Goal: Task Accomplishment & Management: Manage account settings

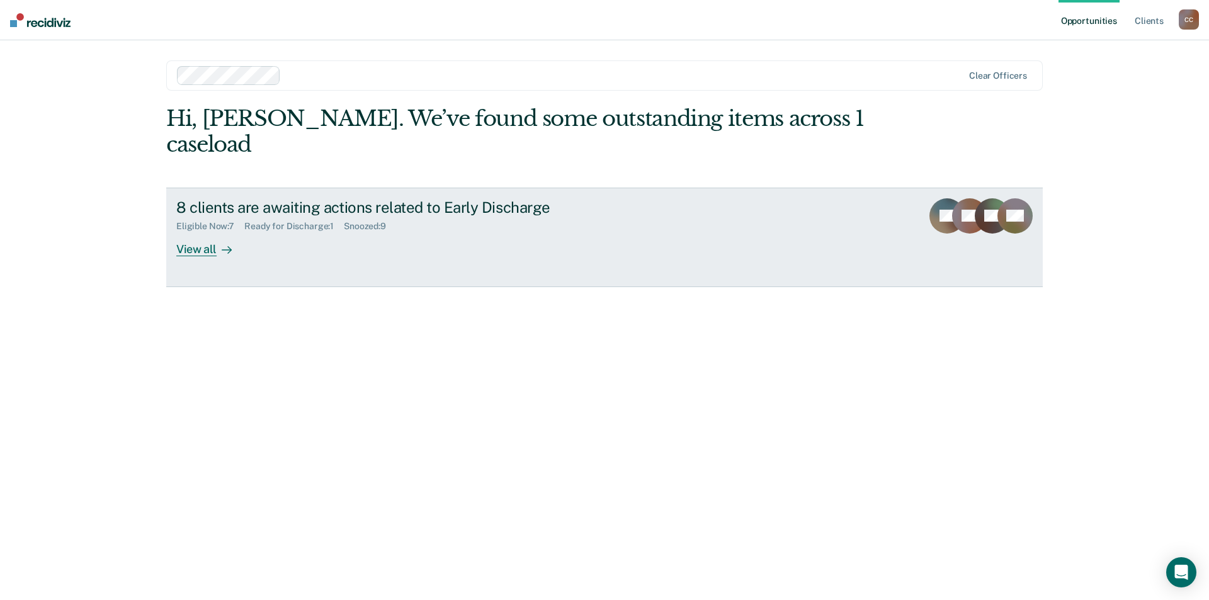
click at [198, 243] on div "View all" at bounding box center [211, 244] width 71 height 25
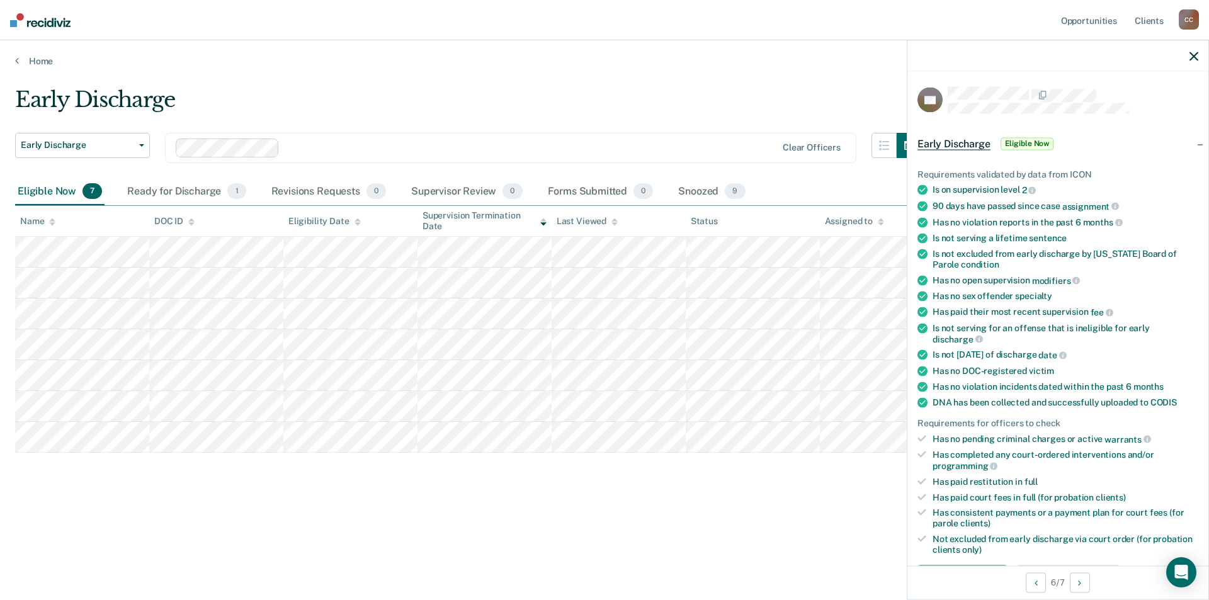
scroll to position [189, 0]
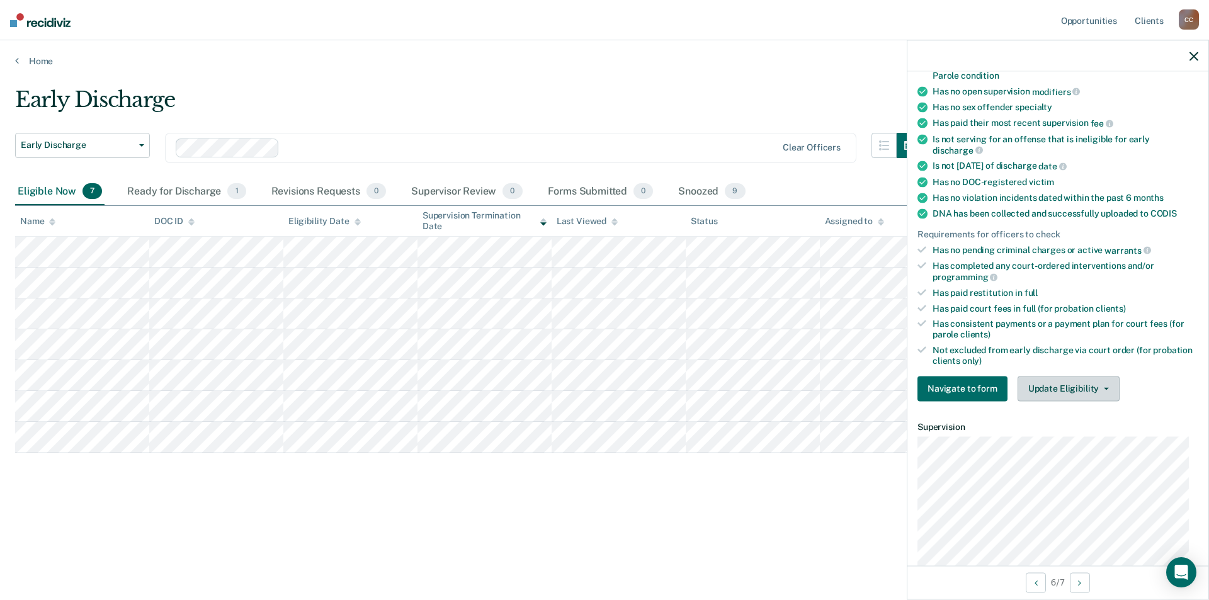
click at [1099, 385] on button "Update Eligibility" at bounding box center [1069, 388] width 102 height 25
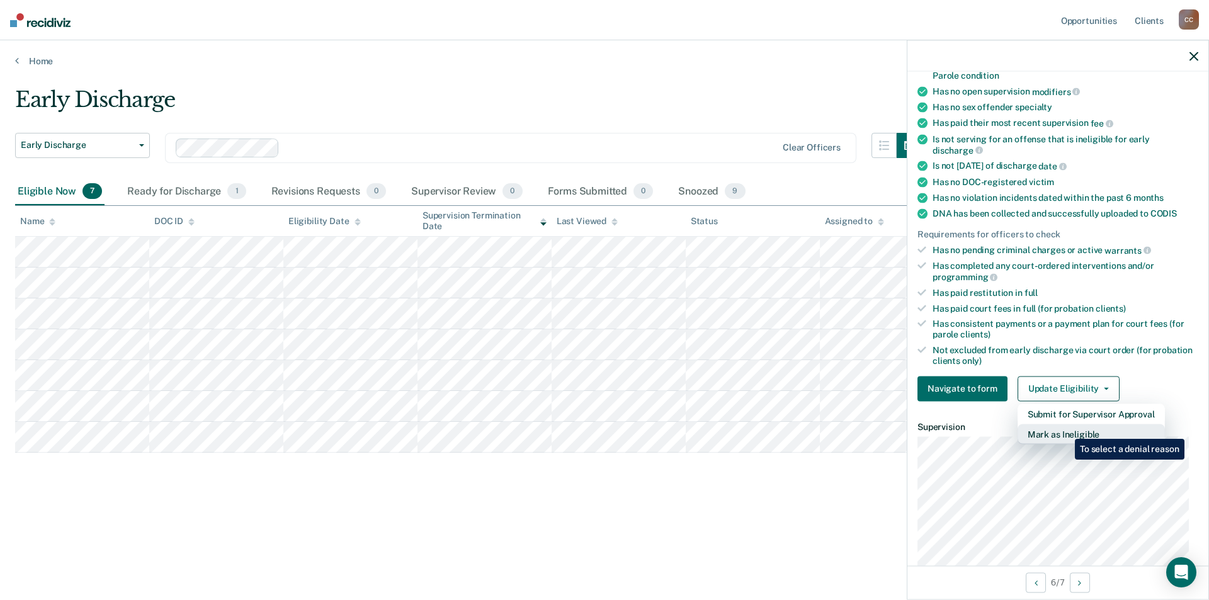
click at [1066, 430] on button "Mark as Ineligible" at bounding box center [1091, 434] width 147 height 20
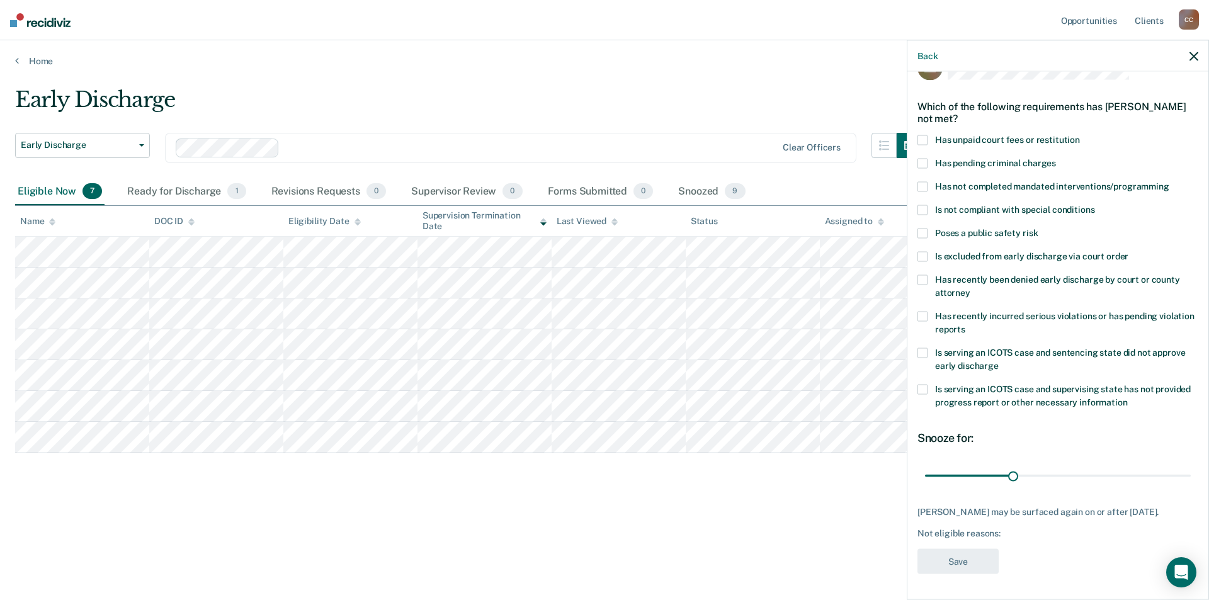
scroll to position [42, 0]
click at [923, 135] on span at bounding box center [923, 140] width 10 height 10
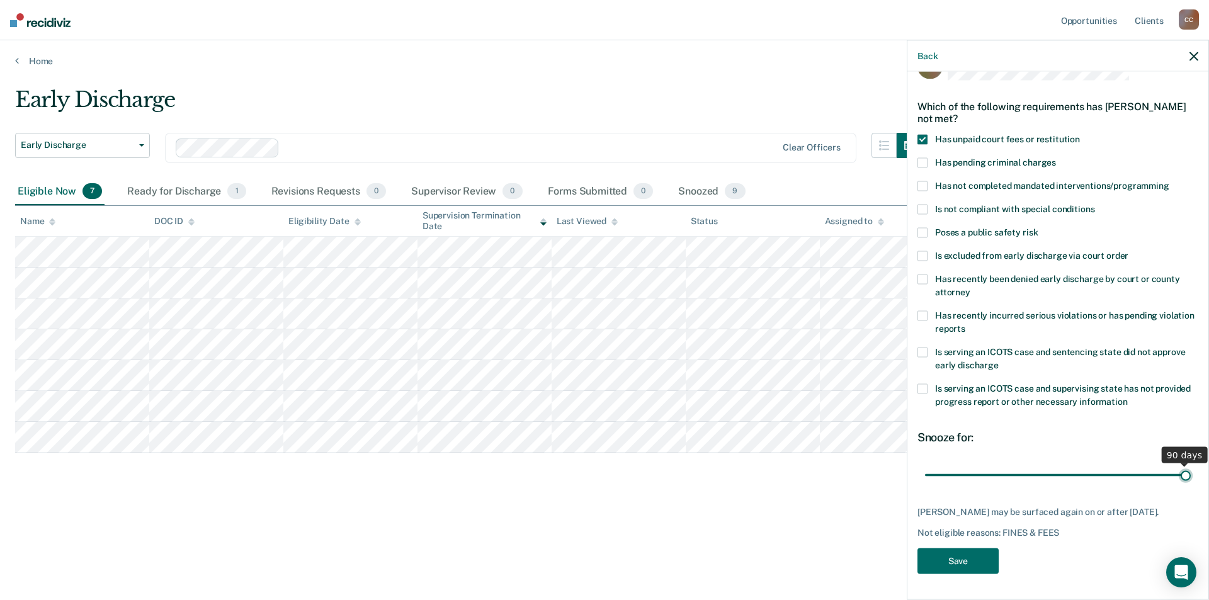
drag, startPoint x: 1010, startPoint y: 464, endPoint x: 1184, endPoint y: 465, distance: 173.8
type input "90"
click at [1184, 465] on input "range" at bounding box center [1058, 475] width 266 height 22
click at [959, 557] on button "Save" at bounding box center [958, 562] width 81 height 26
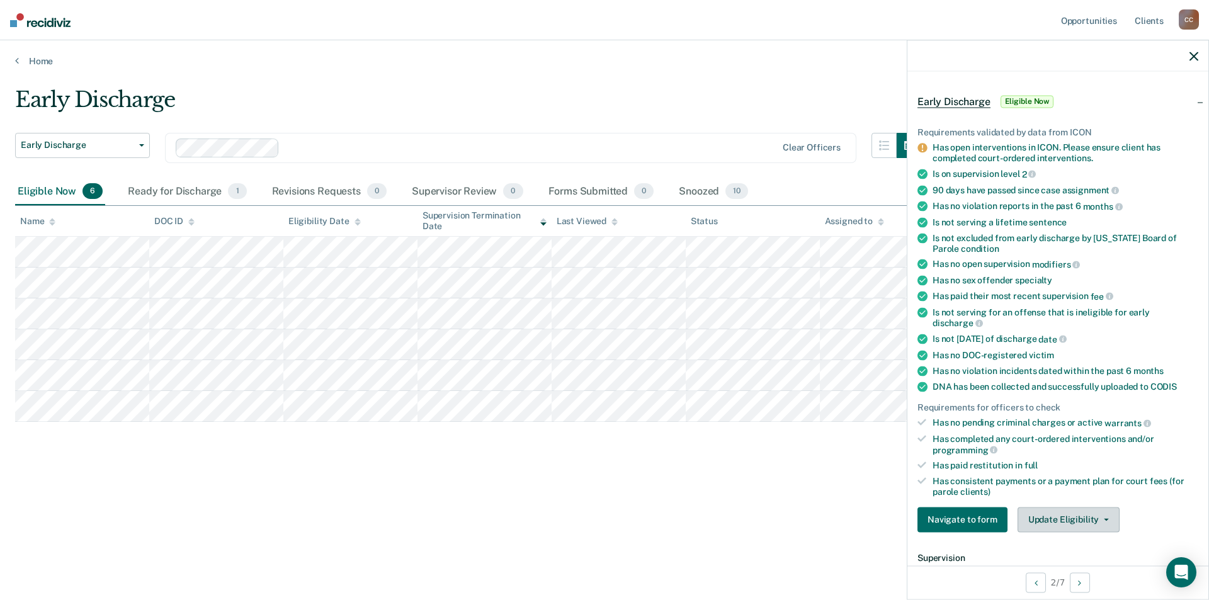
click at [1104, 518] on icon "button" at bounding box center [1106, 519] width 5 height 3
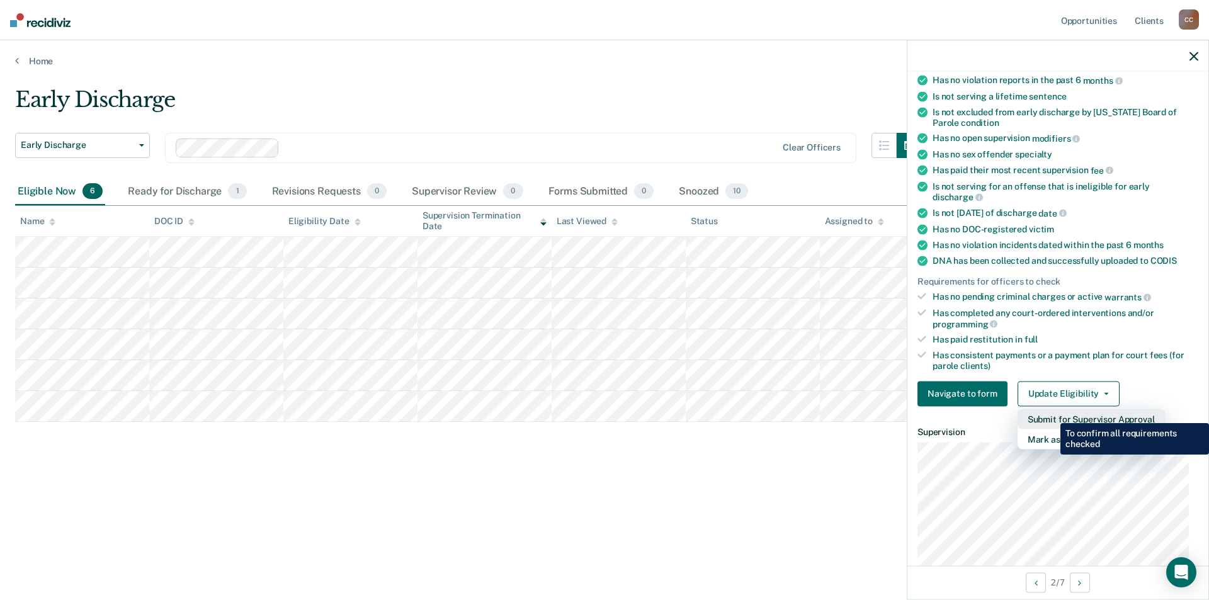
click at [1051, 414] on button "Submit for Supervisor Approval" at bounding box center [1091, 419] width 147 height 20
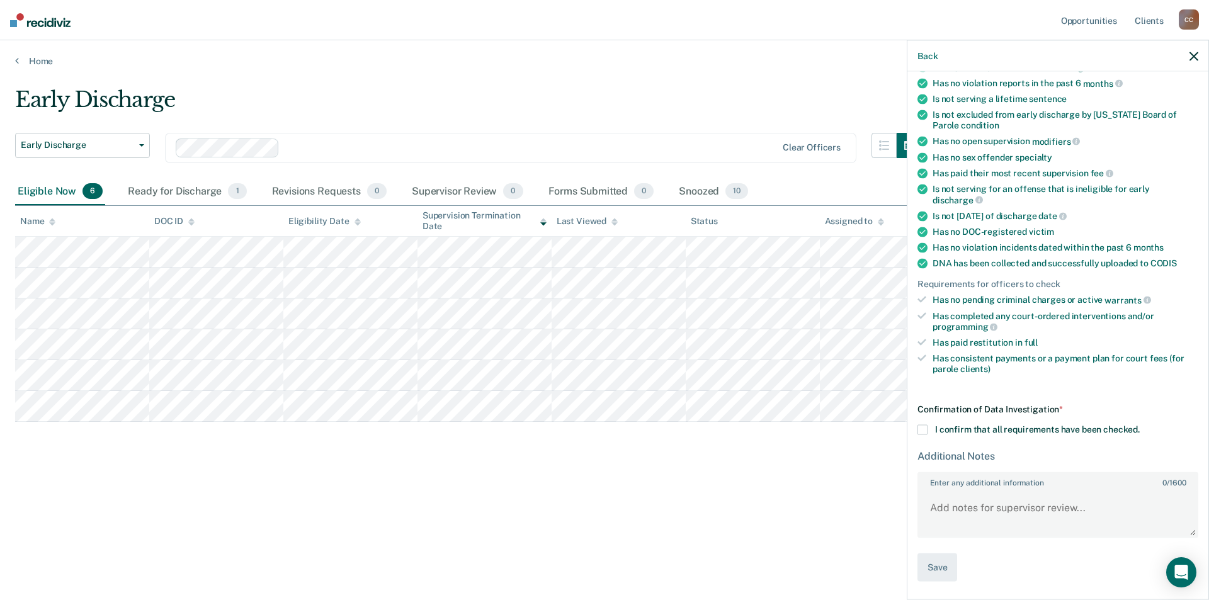
scroll to position [164, 0]
click at [926, 426] on span at bounding box center [923, 431] width 10 height 10
click at [1140, 426] on input "I confirm that all requirements have been checked." at bounding box center [1140, 426] width 0 height 0
click at [937, 564] on button "Save" at bounding box center [938, 569] width 40 height 28
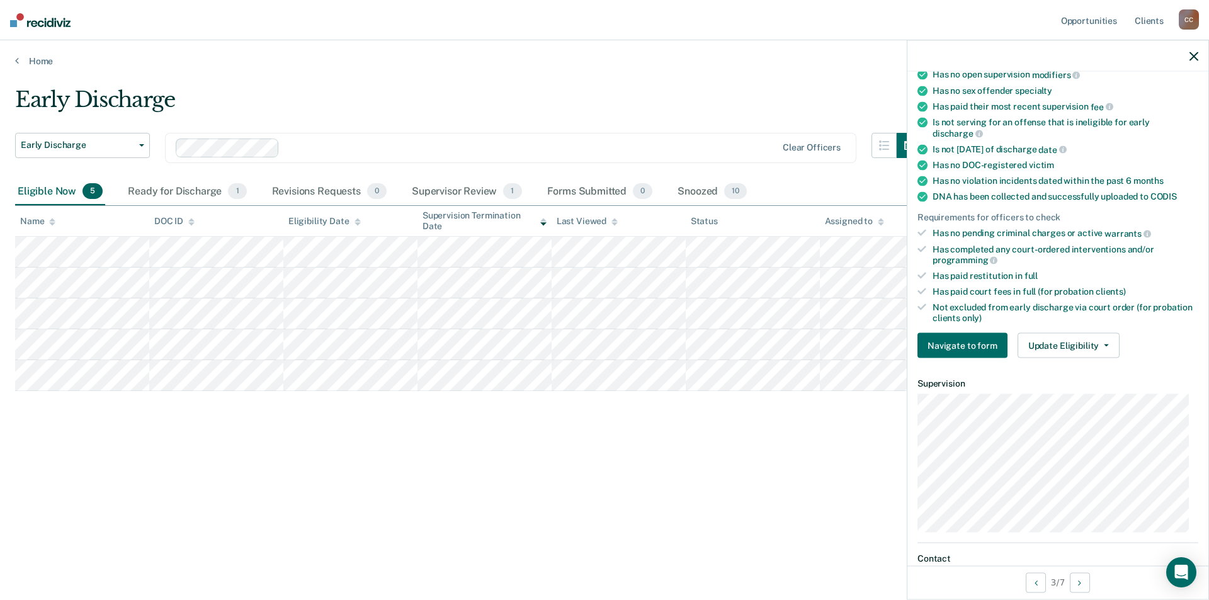
scroll to position [137, 0]
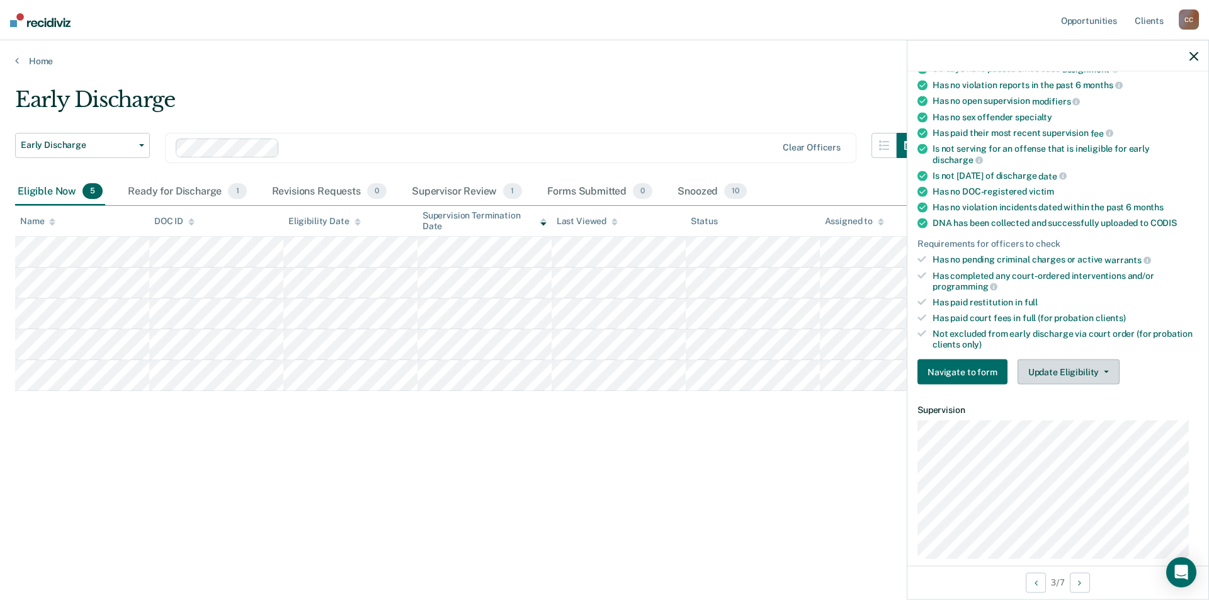
click at [1105, 366] on button "Update Eligibility" at bounding box center [1069, 372] width 102 height 25
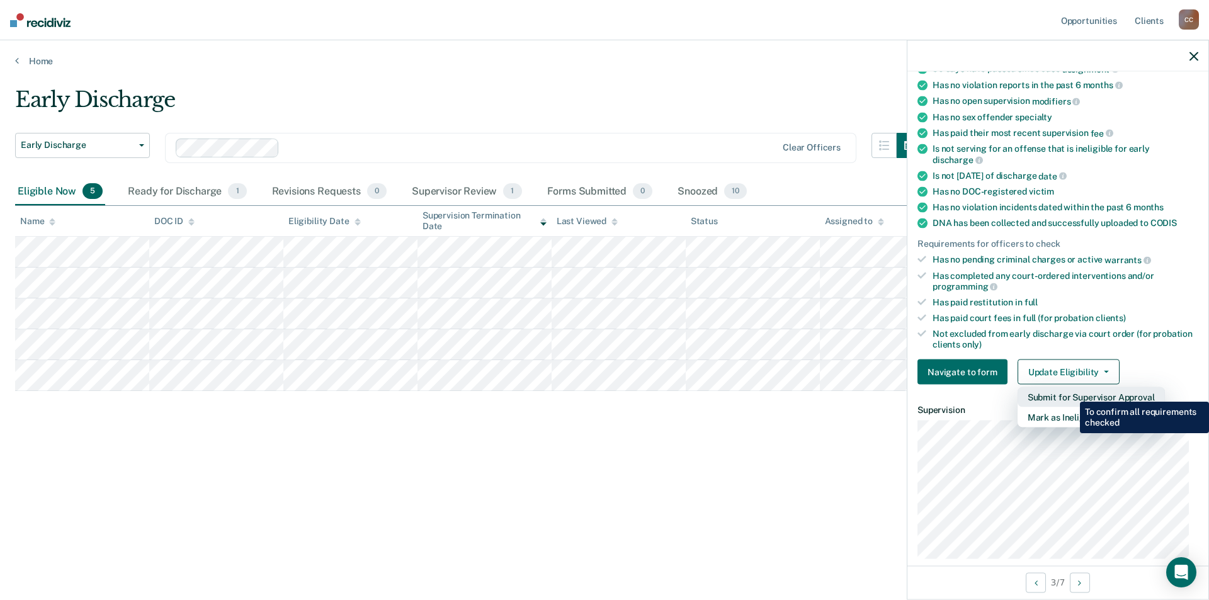
click at [1071, 392] on button "Submit for Supervisor Approval" at bounding box center [1091, 397] width 147 height 20
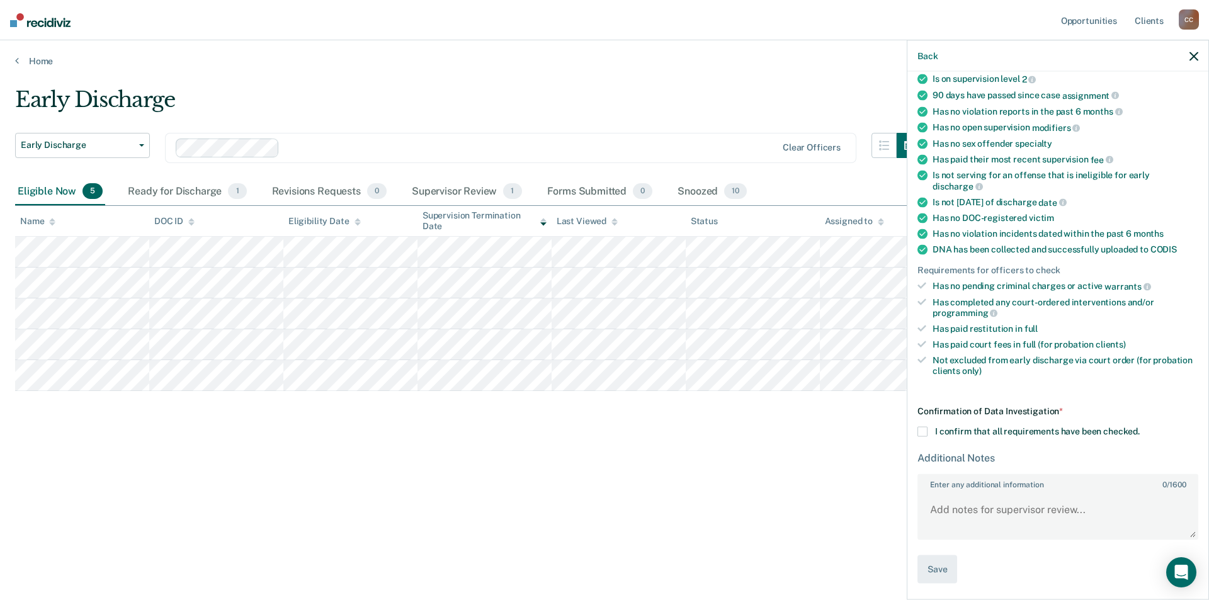
click at [921, 429] on span at bounding box center [923, 432] width 10 height 10
click at [1140, 427] on input "I confirm that all requirements have been checked." at bounding box center [1140, 427] width 0 height 0
click at [919, 567] on button "Save" at bounding box center [938, 569] width 40 height 28
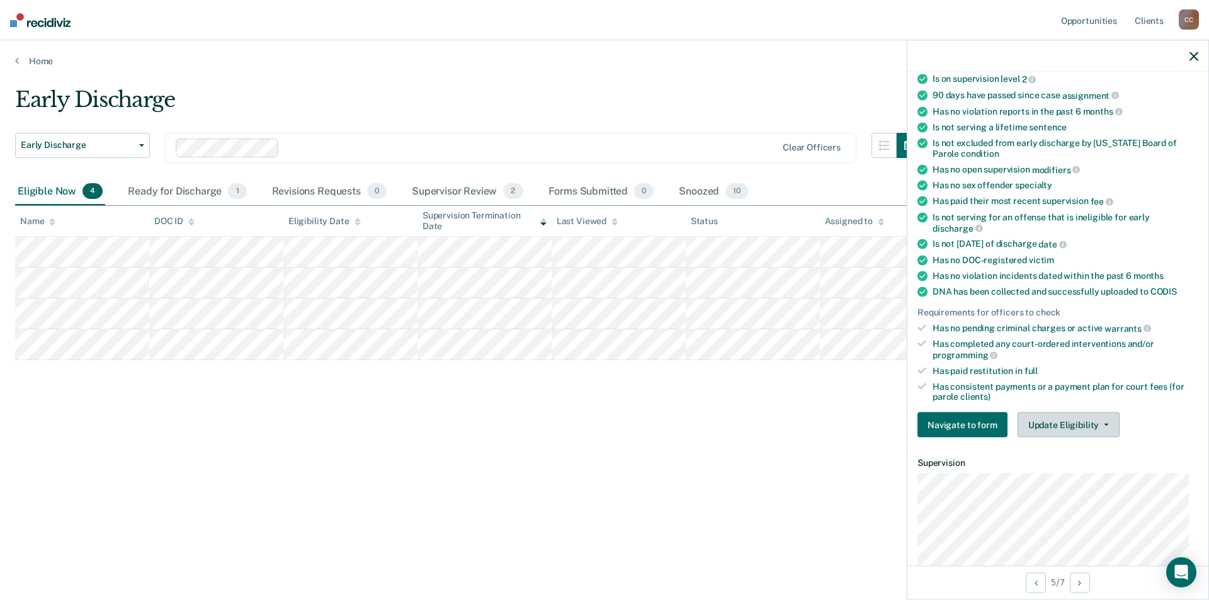
click at [1101, 418] on button "Update Eligibility" at bounding box center [1069, 425] width 102 height 25
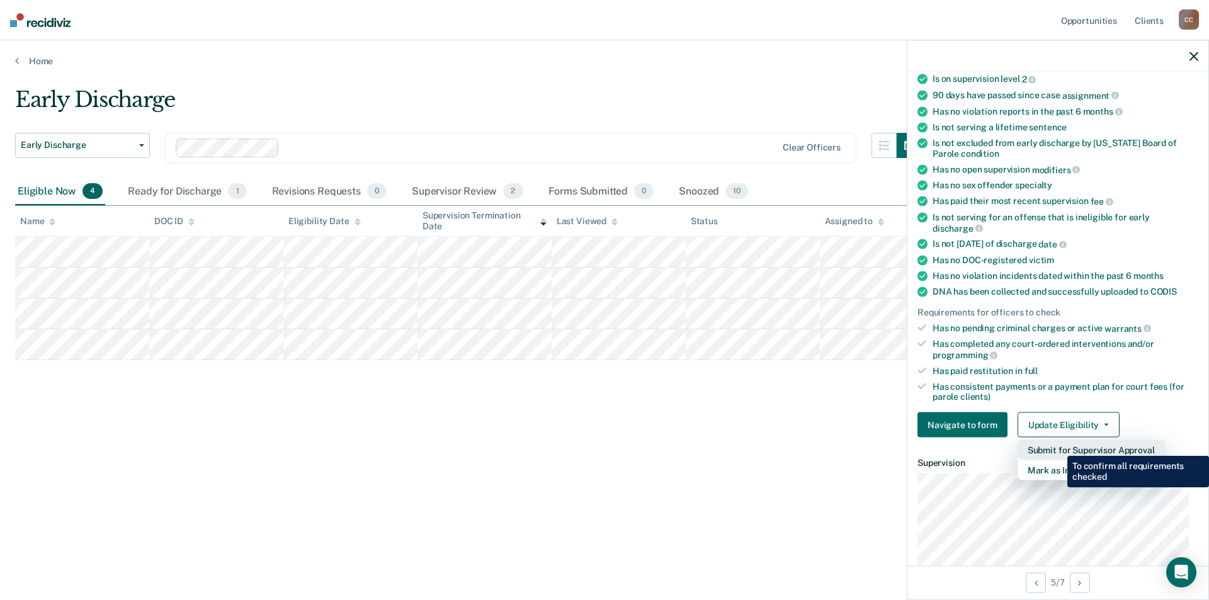
click at [1058, 447] on button "Submit for Supervisor Approval" at bounding box center [1091, 450] width 147 height 20
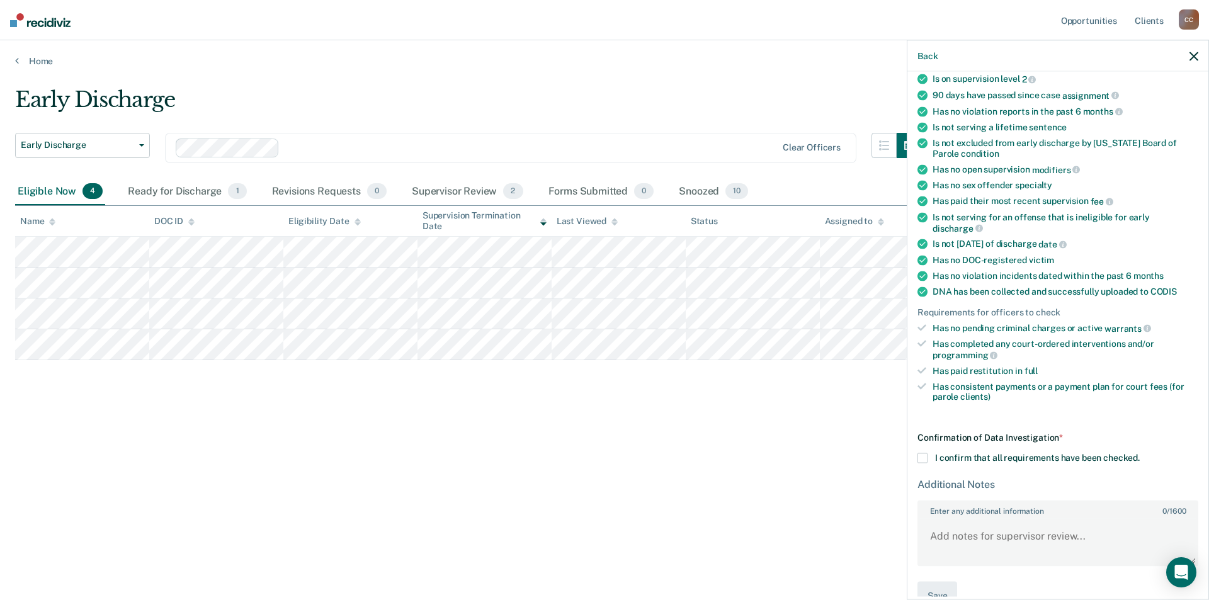
click at [923, 453] on span at bounding box center [923, 458] width 10 height 10
click at [1140, 453] on input "I confirm that all requirements have been checked." at bounding box center [1140, 453] width 0 height 0
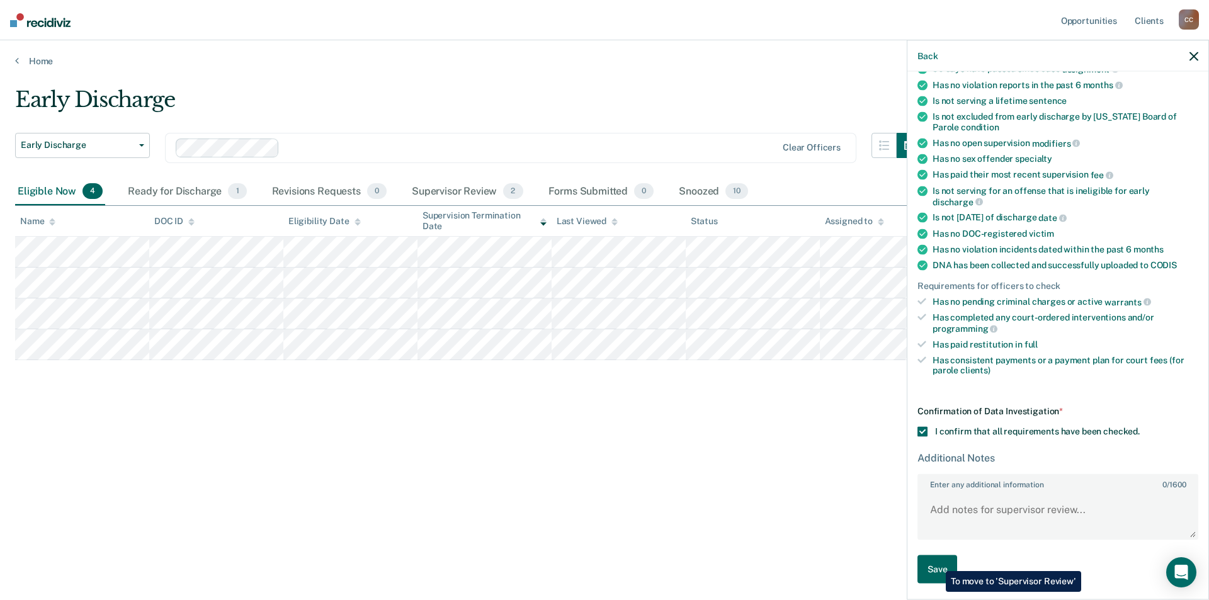
click at [936, 562] on button "Save" at bounding box center [938, 569] width 40 height 28
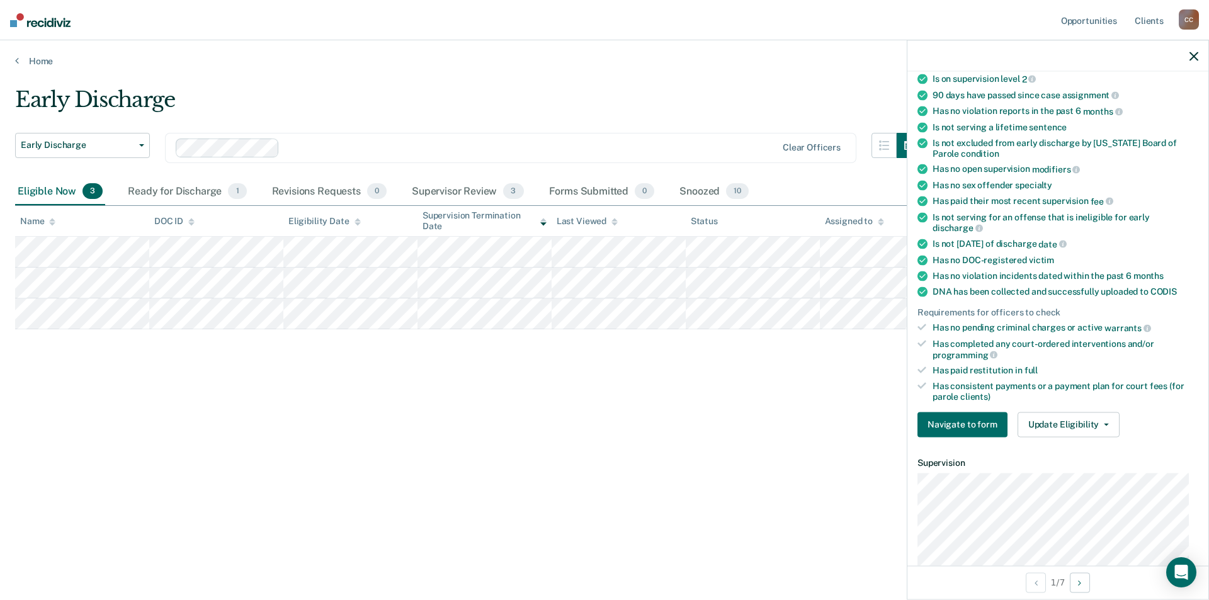
scroll to position [164, 0]
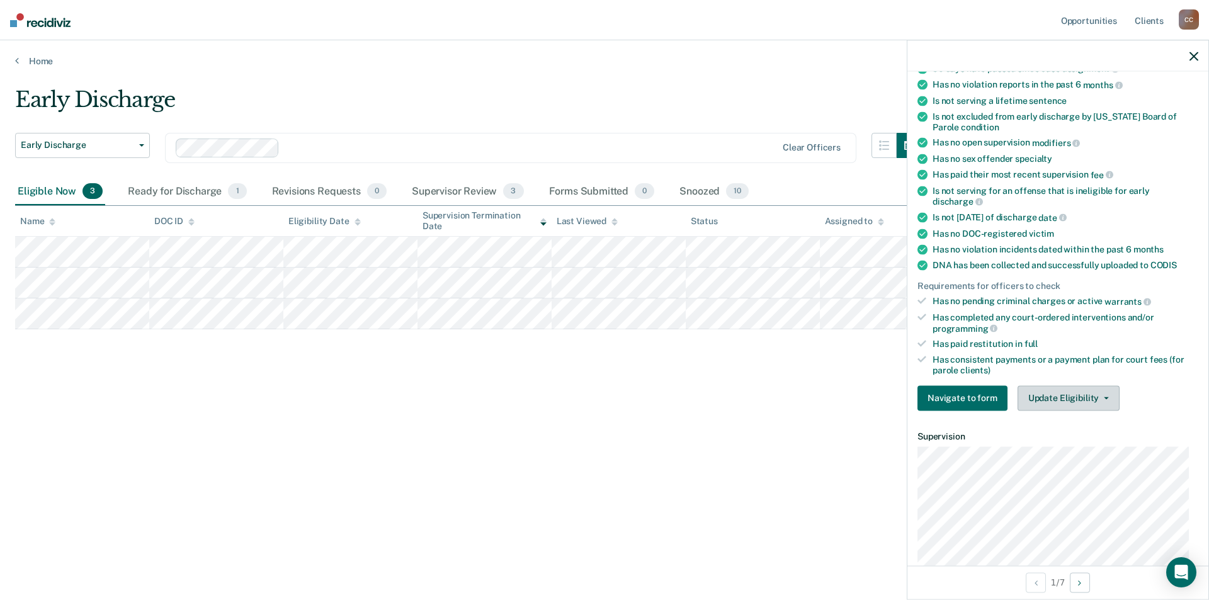
click at [1095, 393] on button "Update Eligibility" at bounding box center [1069, 397] width 102 height 25
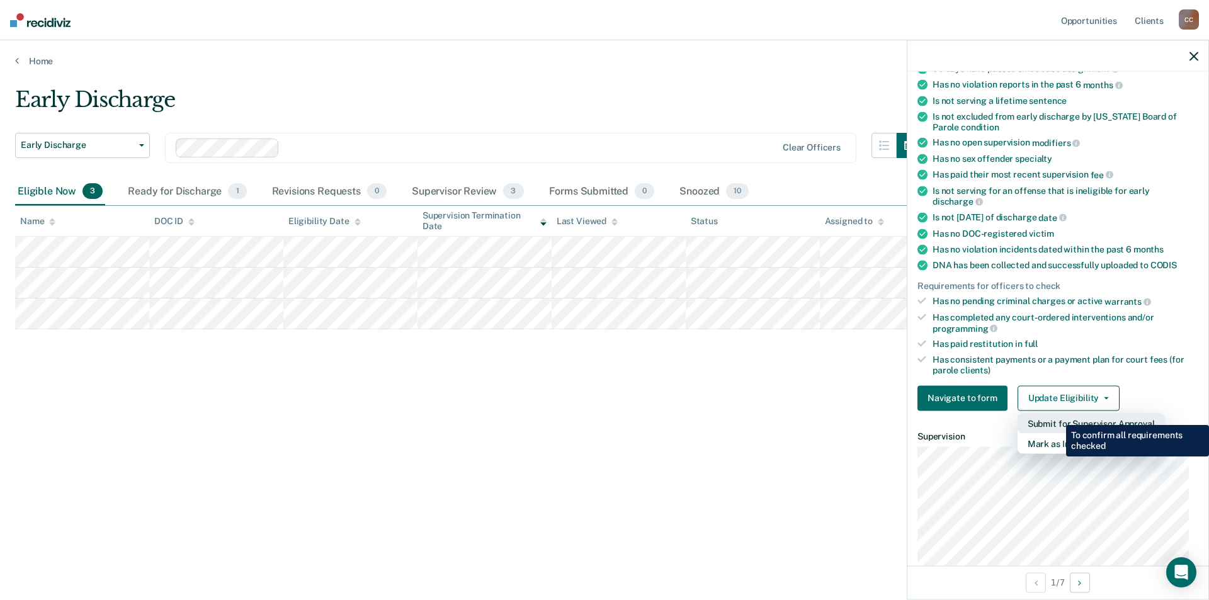
click at [1057, 416] on button "Submit for Supervisor Approval" at bounding box center [1091, 423] width 147 height 20
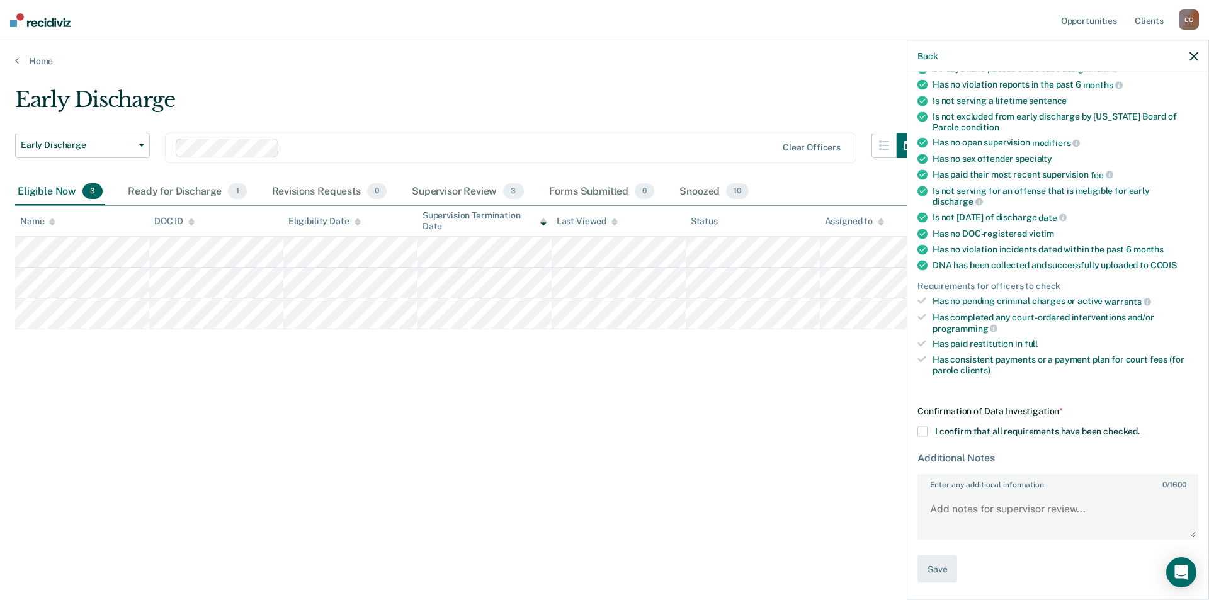
click at [921, 427] on span at bounding box center [923, 431] width 10 height 10
click at [1140, 426] on input "I confirm that all requirements have been checked." at bounding box center [1140, 426] width 0 height 0
click at [937, 564] on button "Save" at bounding box center [938, 569] width 40 height 28
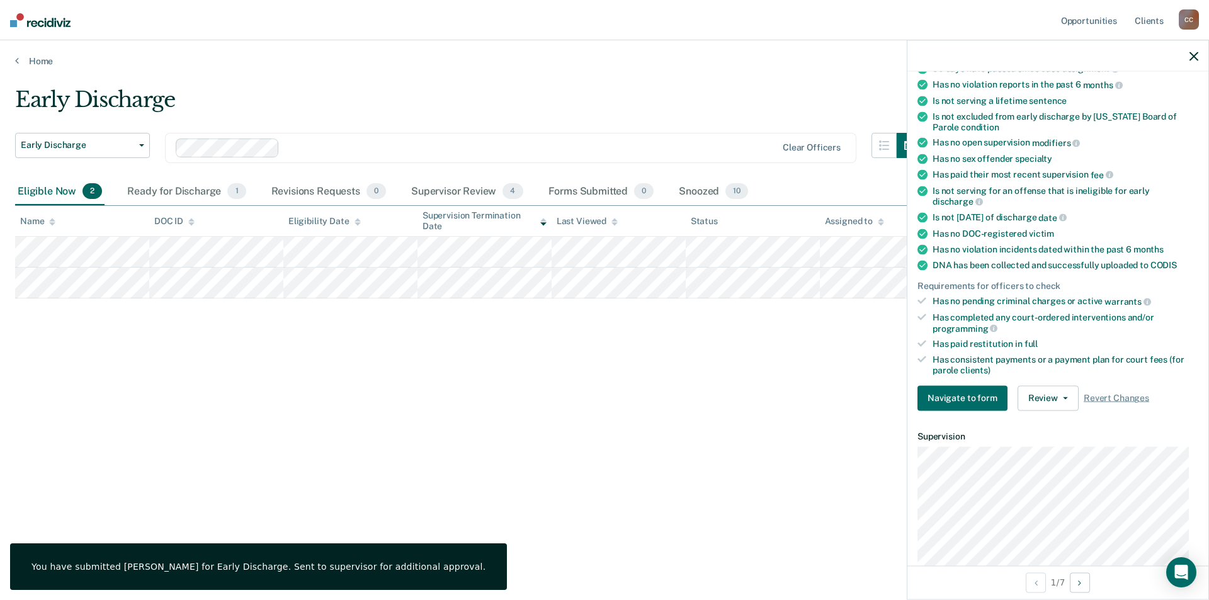
scroll to position [190, 0]
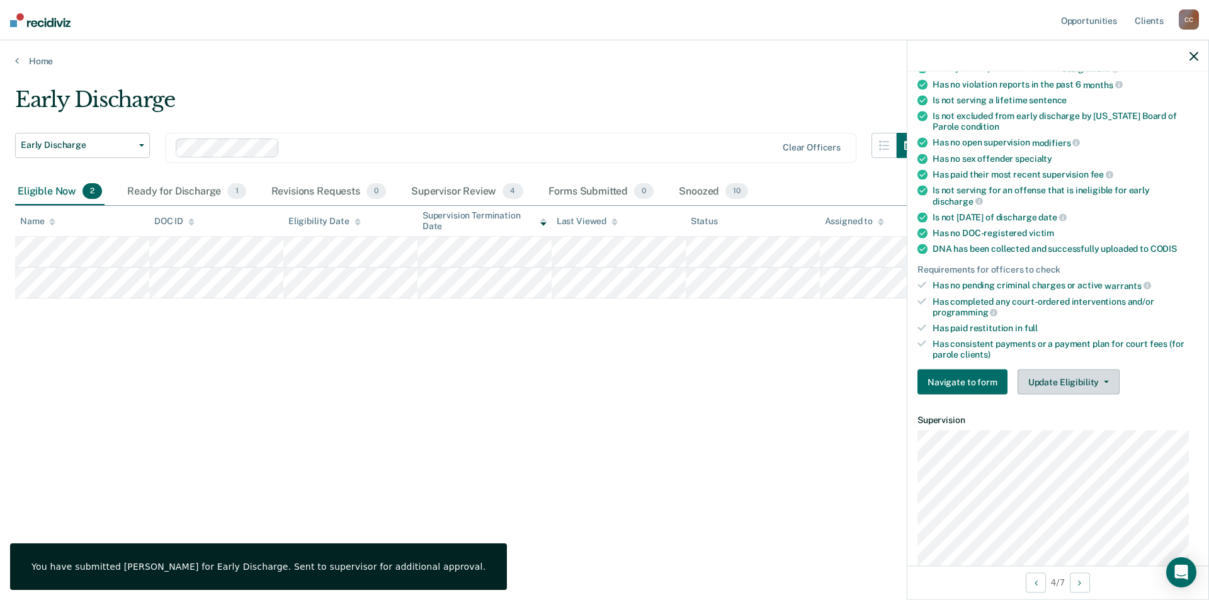
click at [1103, 377] on button "Update Eligibility" at bounding box center [1069, 382] width 102 height 25
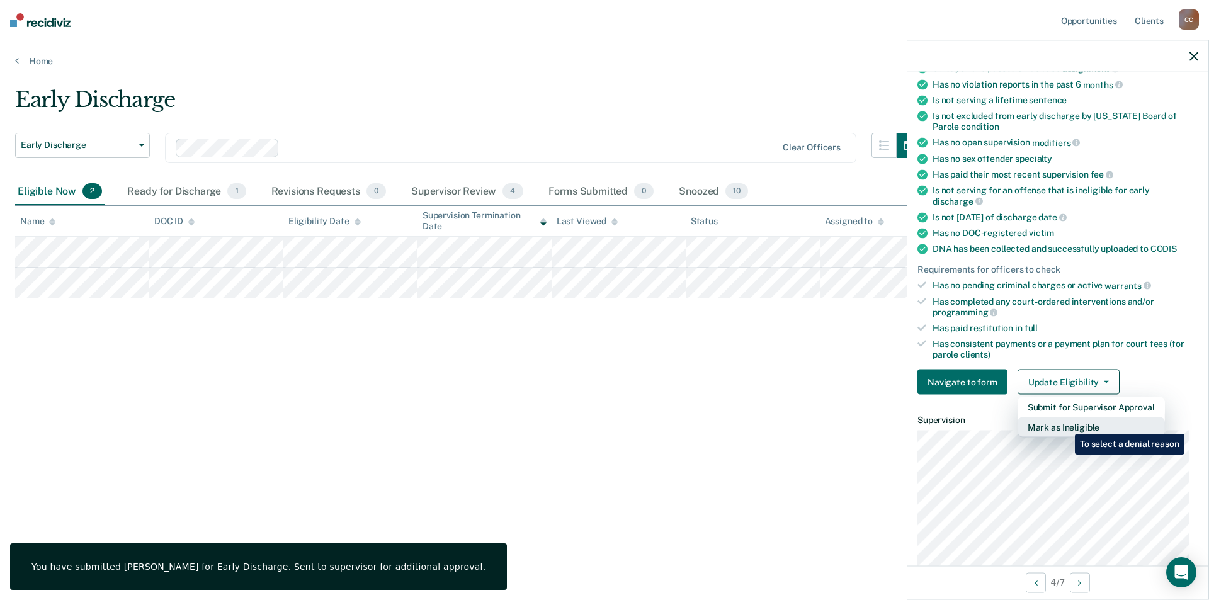
click at [1066, 424] on button "Mark as Ineligible" at bounding box center [1091, 428] width 147 height 20
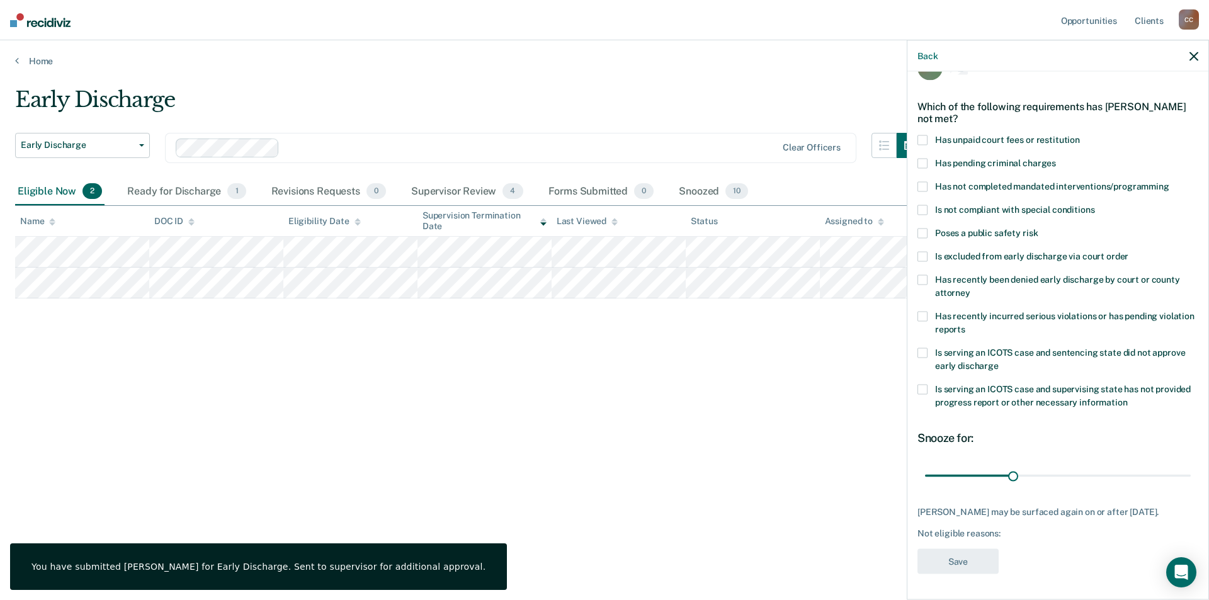
scroll to position [42, 0]
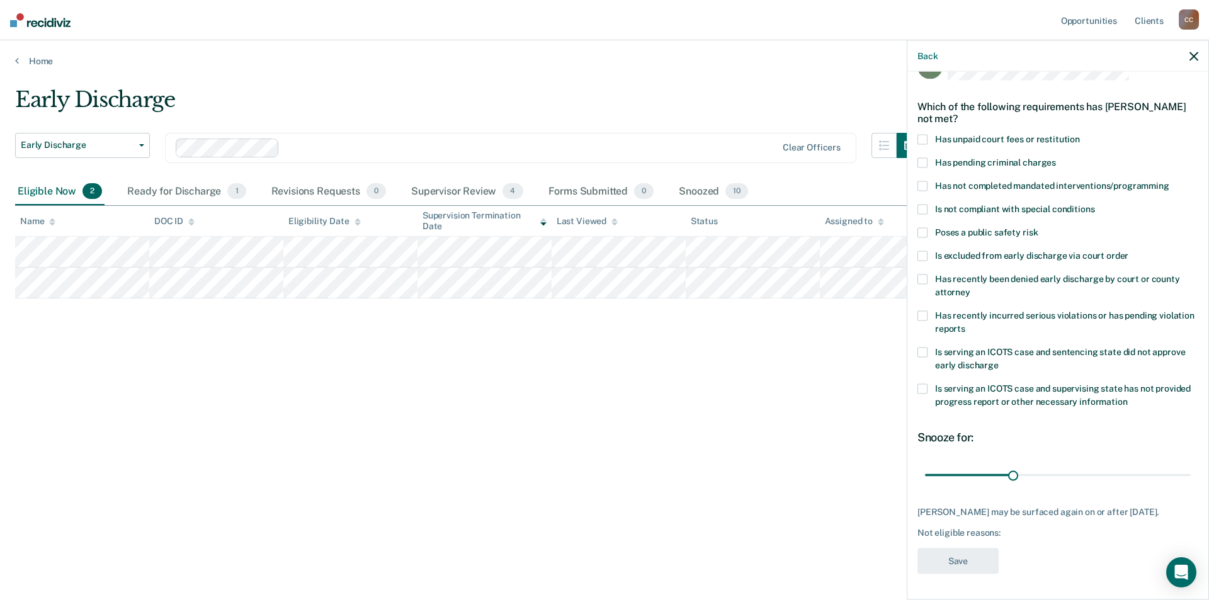
click at [925, 311] on span at bounding box center [923, 316] width 10 height 10
click at [924, 135] on span at bounding box center [923, 140] width 10 height 10
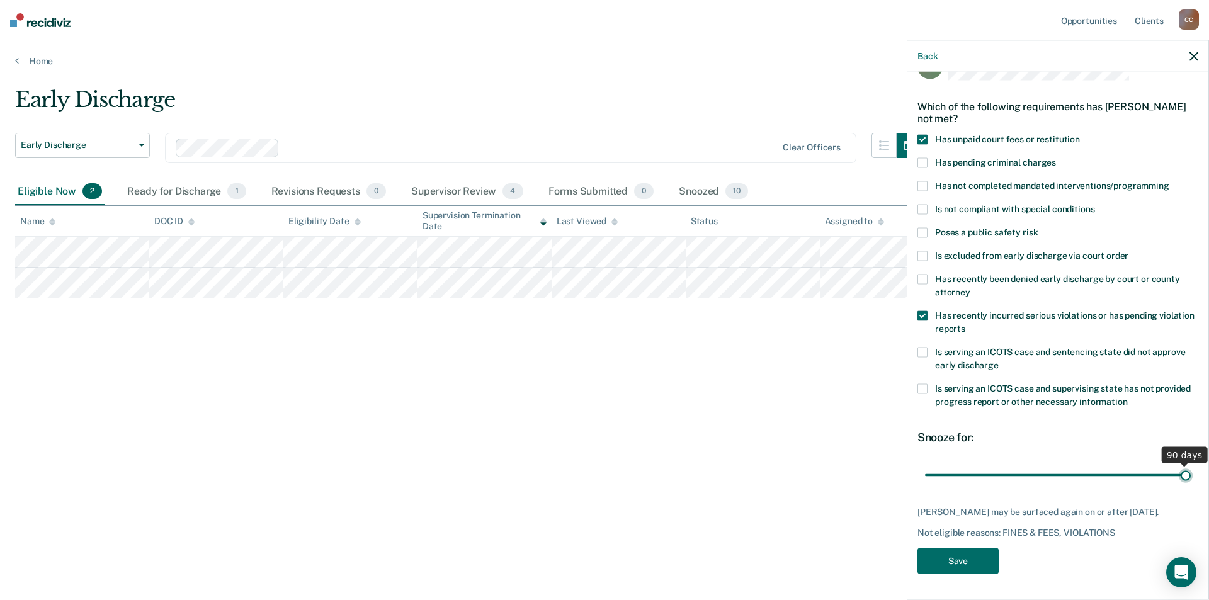
drag, startPoint x: 1008, startPoint y: 466, endPoint x: 1209, endPoint y: 465, distance: 200.3
type input "90"
click at [1191, 465] on input "range" at bounding box center [1058, 475] width 266 height 22
click at [965, 557] on button "Save" at bounding box center [958, 562] width 81 height 26
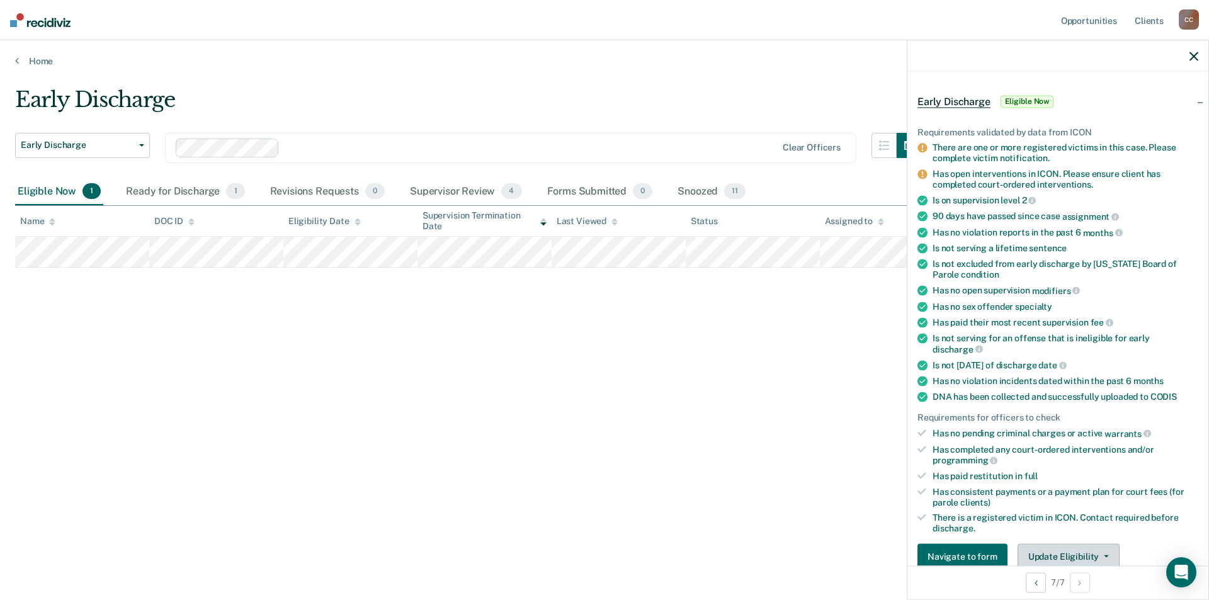
click at [1061, 554] on button "Update Eligibility" at bounding box center [1069, 556] width 102 height 25
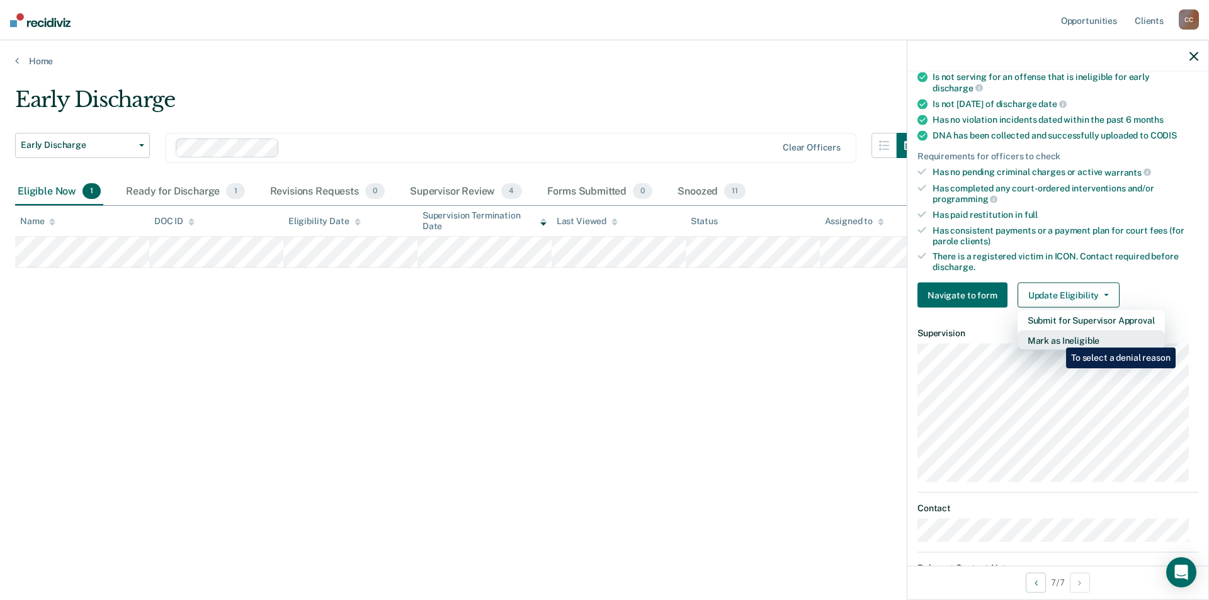
click at [1057, 338] on button "Mark as Ineligible" at bounding box center [1091, 340] width 147 height 20
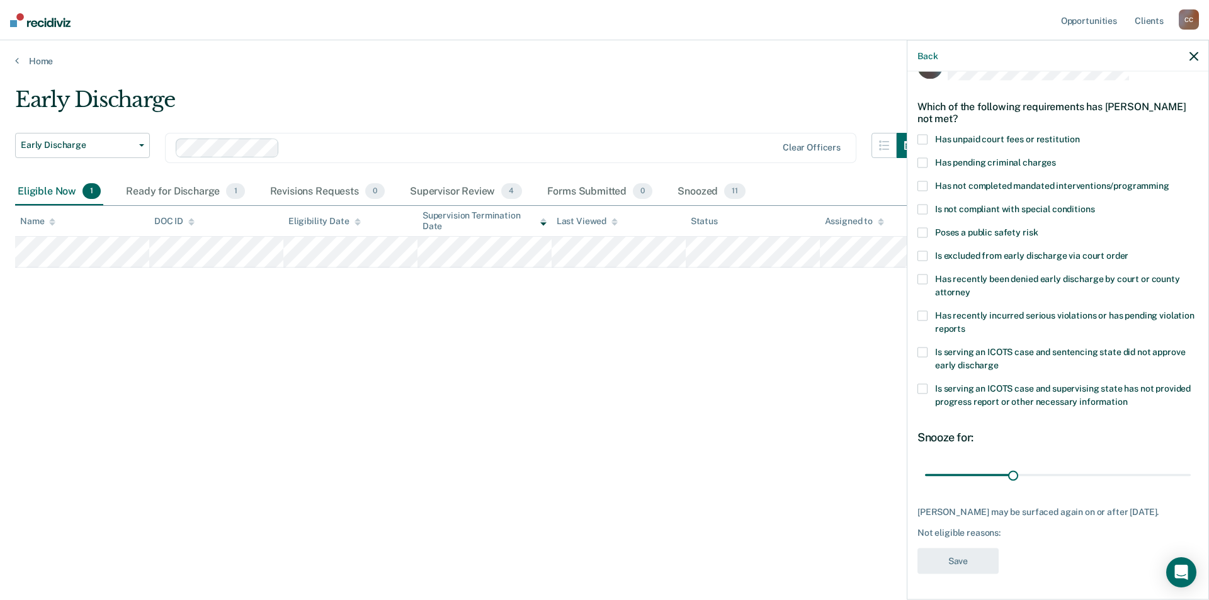
click at [921, 311] on span at bounding box center [923, 316] width 10 height 10
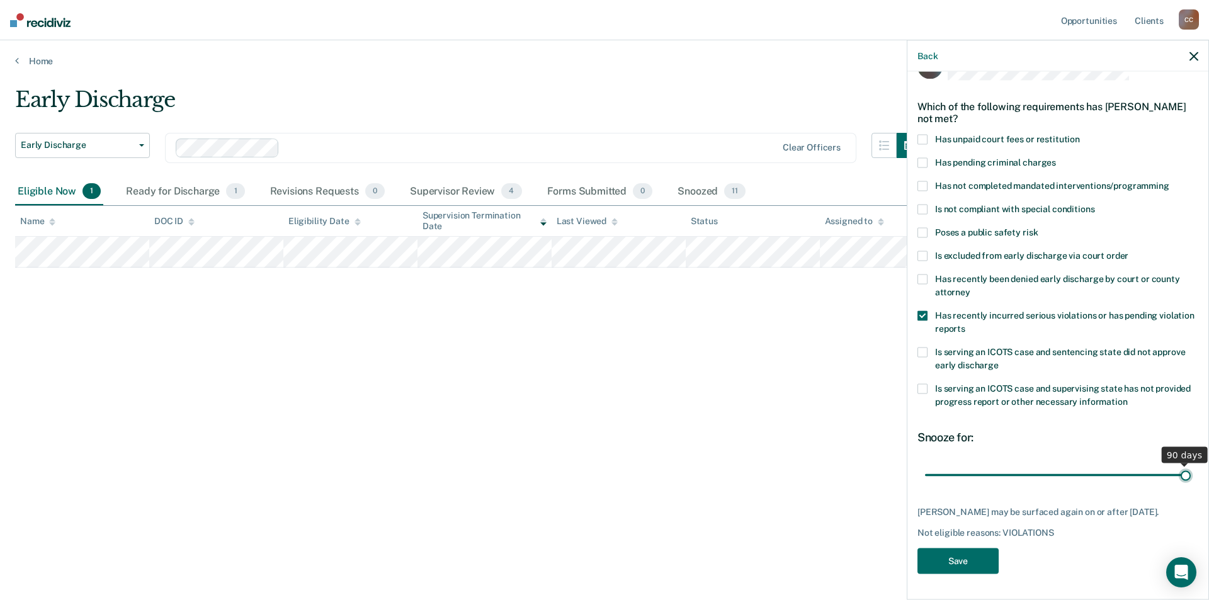
drag, startPoint x: 1011, startPoint y: 463, endPoint x: 1209, endPoint y: 462, distance: 197.8
type input "90"
click at [1191, 464] on input "range" at bounding box center [1058, 475] width 266 height 22
click at [921, 311] on span at bounding box center [923, 316] width 10 height 10
click at [174, 188] on div "Ready for Discharge 1" at bounding box center [184, 192] width 123 height 28
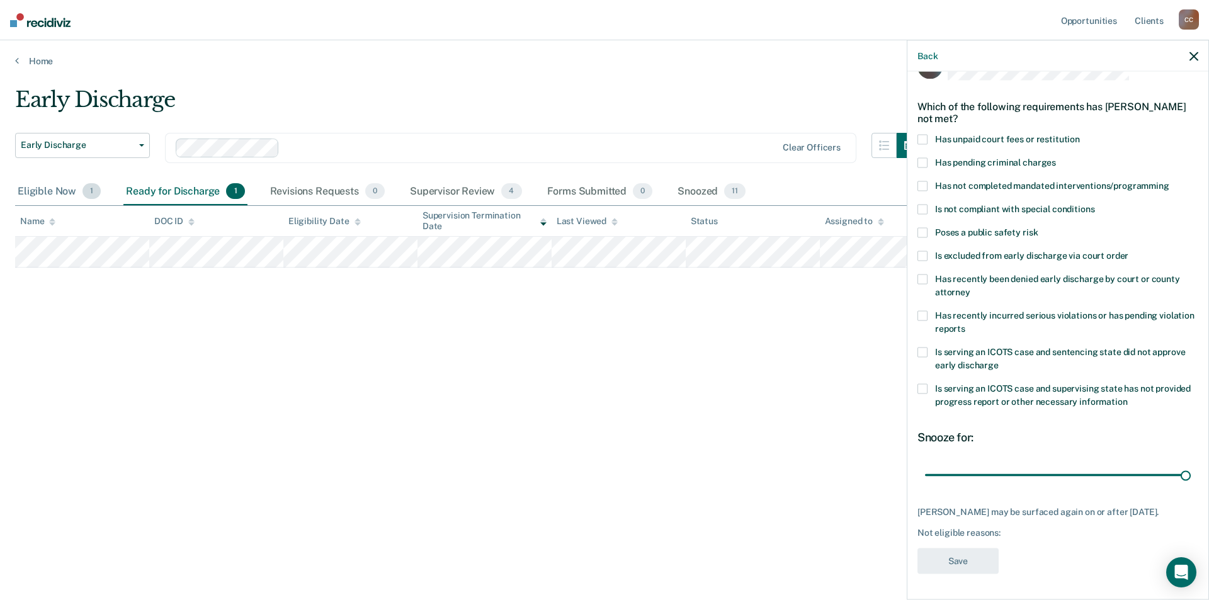
click at [58, 186] on div "Eligible Now 1" at bounding box center [59, 192] width 88 height 28
click at [925, 135] on span at bounding box center [923, 140] width 10 height 10
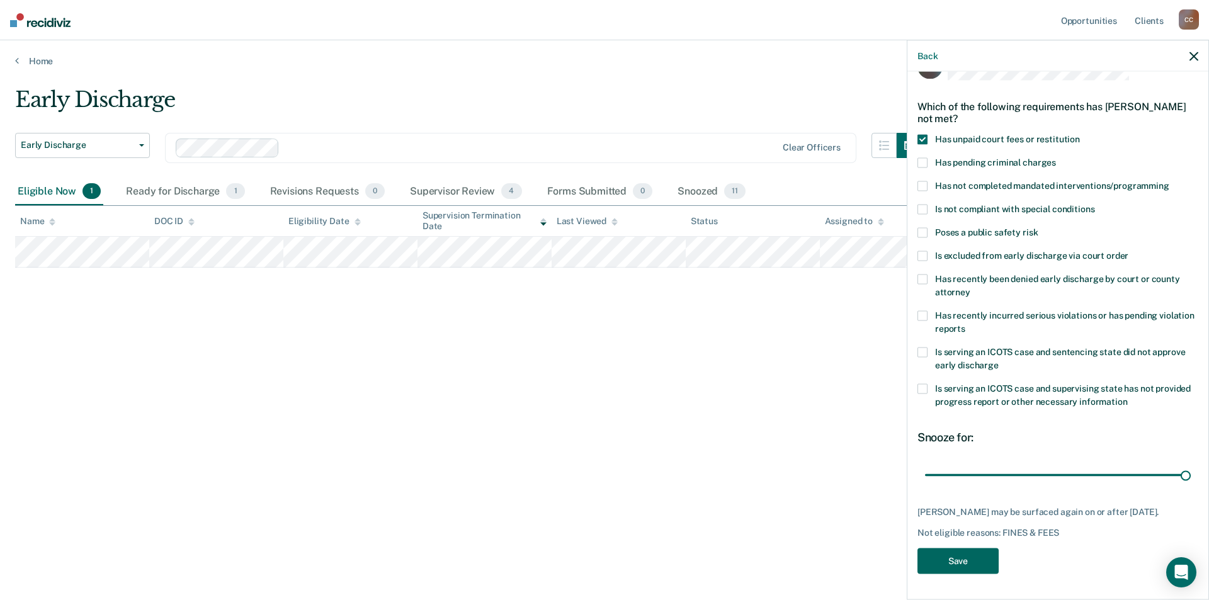
click at [979, 555] on button "Save" at bounding box center [958, 562] width 81 height 26
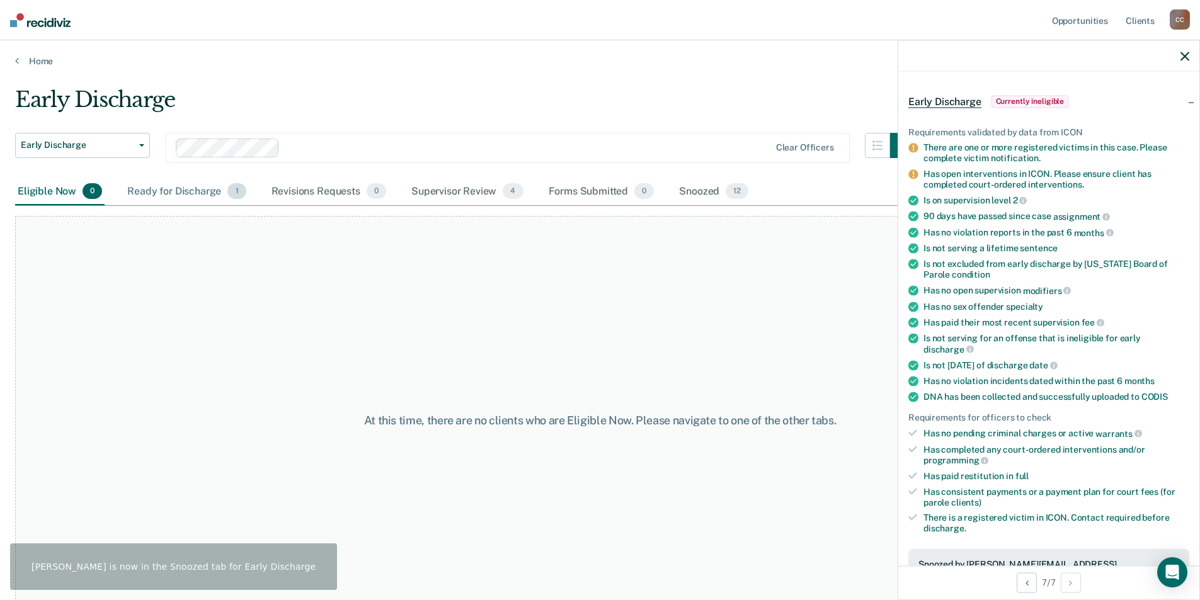
click at [192, 189] on div "Ready for Discharge 1" at bounding box center [186, 192] width 123 height 28
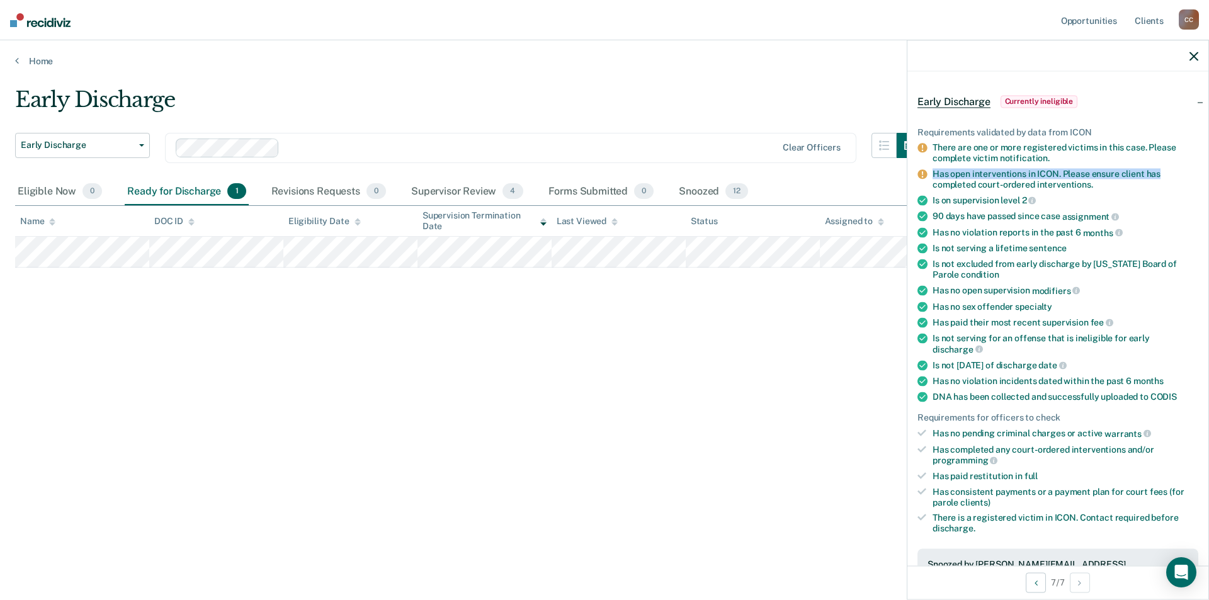
click at [1140, 170] on ul "Requirements validated by data from ICON There are one or more registered victi…" at bounding box center [1058, 330] width 281 height 407
click at [702, 410] on div "Early Discharge Early Discharge Early Discharge Clear officers Eligible Now 0 R…" at bounding box center [604, 296] width 1179 height 419
click at [451, 190] on div "Supervisor Review 4" at bounding box center [467, 192] width 117 height 28
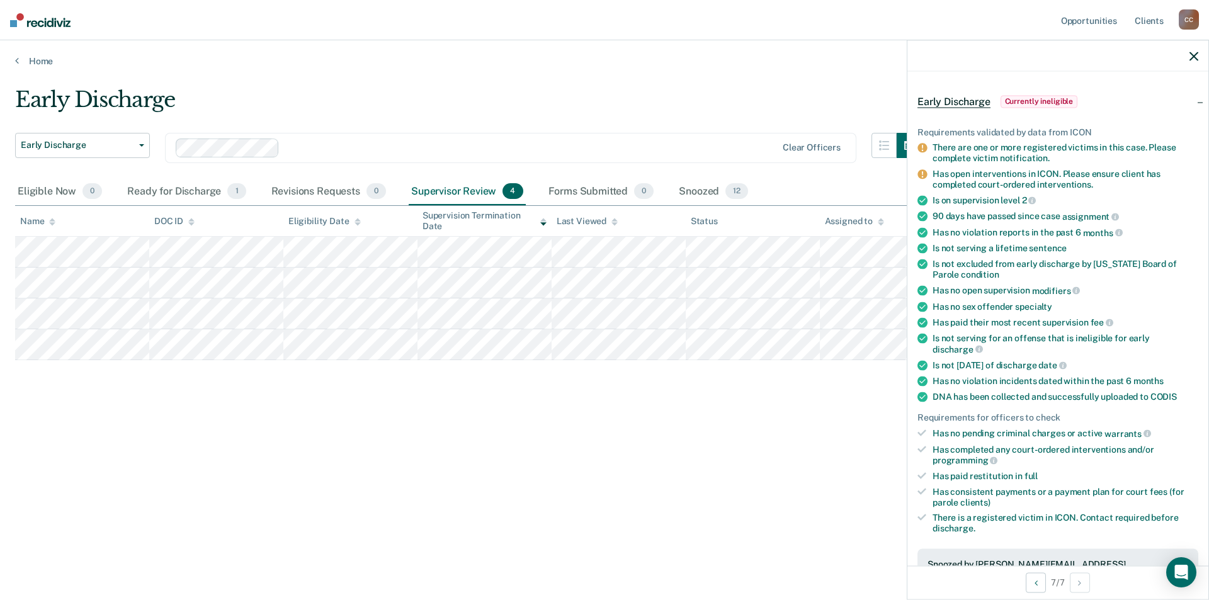
drag, startPoint x: 885, startPoint y: 365, endPoint x: 23, endPoint y: 225, distance: 874.1
click at [23, 225] on div "Early Discharge Early Discharge Early Discharge Clear officers Eligible Now 0 R…" at bounding box center [604, 296] width 1179 height 419
